Goal: Obtain resource: Download file/media

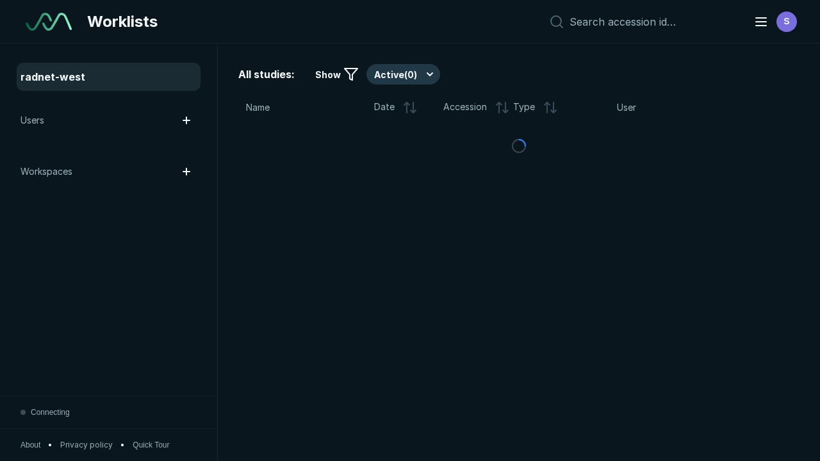
scroll to position [3497, 5333]
